Goal: Transaction & Acquisition: Book appointment/travel/reservation

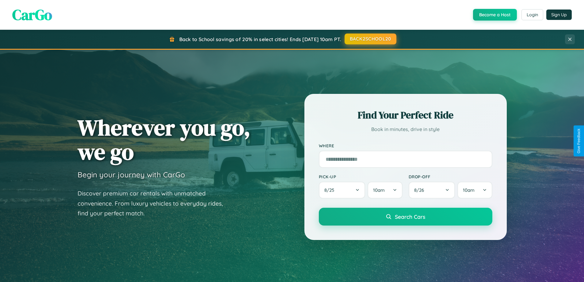
click at [370, 39] on button "BACK2SCHOOL20" at bounding box center [370, 38] width 52 height 11
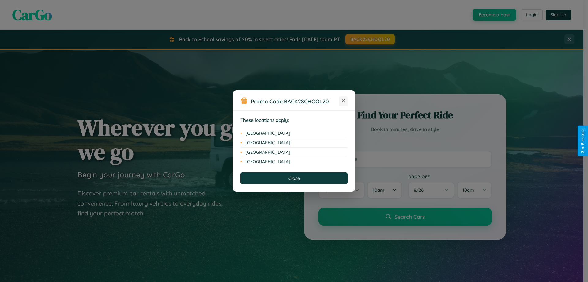
click at [344, 101] on icon at bounding box center [343, 100] width 3 height 3
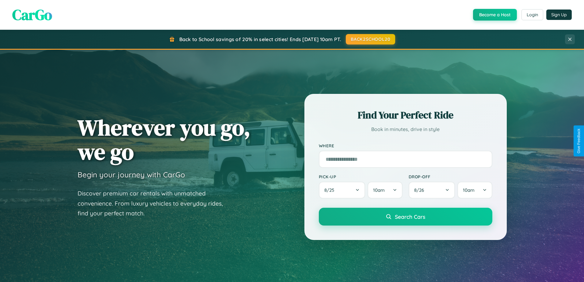
scroll to position [264, 0]
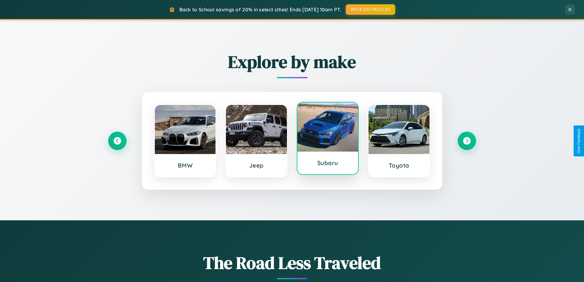
click at [327, 139] on div at bounding box center [327, 126] width 61 height 49
